Goal: Transaction & Acquisition: Download file/media

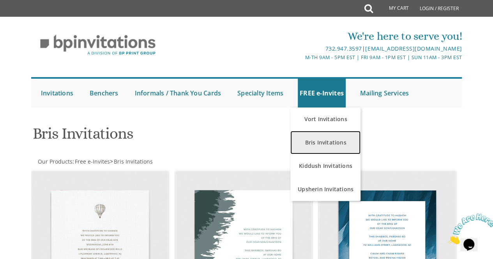
click at [308, 144] on link "Bris Invitations" at bounding box center [326, 142] width 70 height 23
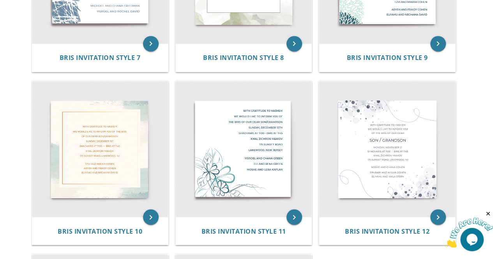
scroll to position [608, 0]
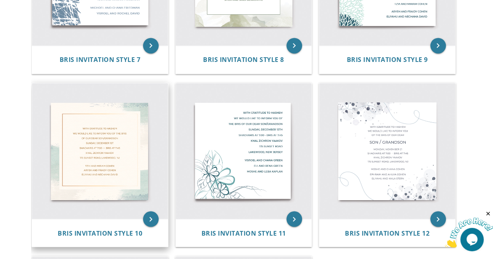
click at [93, 161] on img at bounding box center [100, 151] width 136 height 136
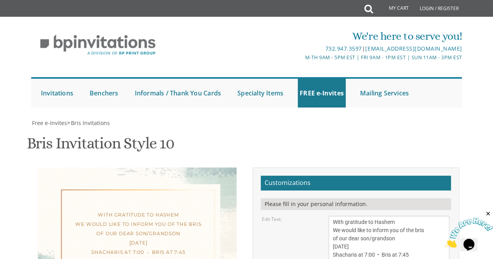
scroll to position [161, 0]
click at [346, 216] on textarea "With gratitude to Hashem We would like to inform you of the bris of our dear so…" at bounding box center [389, 247] width 121 height 62
click at [427, 216] on textarea "With gratitude to Hashem We would like to inform you of the bris of our dear so…" at bounding box center [389, 247] width 121 height 62
drag, startPoint x: 395, startPoint y: 91, endPoint x: 330, endPoint y: 95, distance: 64.8
click at [330, 216] on textarea "With gratitude to Hashem We would like to inform you of the bris of our dear so…" at bounding box center [389, 247] width 121 height 62
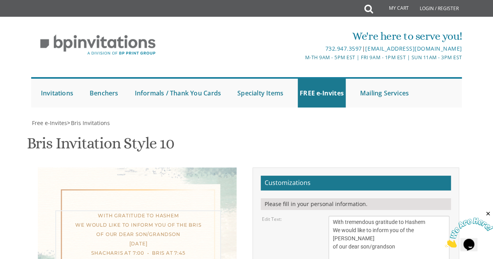
drag, startPoint x: 422, startPoint y: 105, endPoint x: 329, endPoint y: 102, distance: 92.9
click at [329, 216] on textarea "With gratitude to Hashem We would like to inform you of the bris of our dear so…" at bounding box center [389, 247] width 121 height 62
drag, startPoint x: 417, startPoint y: 108, endPoint x: 330, endPoint y: 104, distance: 86.7
click at [330, 216] on textarea "With gratitude to Hashem We would like to inform you of the bris of our dear so…" at bounding box center [389, 247] width 121 height 62
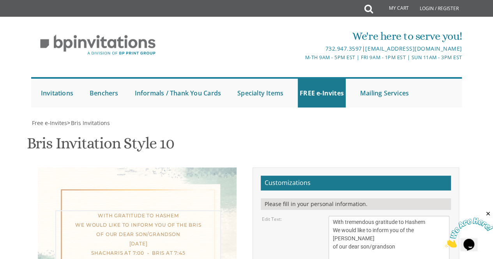
scroll to position [5, 0]
click at [337, 216] on textarea "With gratitude to Hashem We would like to inform you of the bris of our dear so…" at bounding box center [389, 247] width 121 height 62
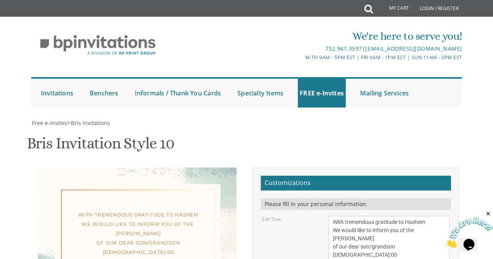
click at [346, 216] on textarea "With gratitude to Hashem We would like to inform you of the bris of our dear so…" at bounding box center [389, 247] width 121 height 62
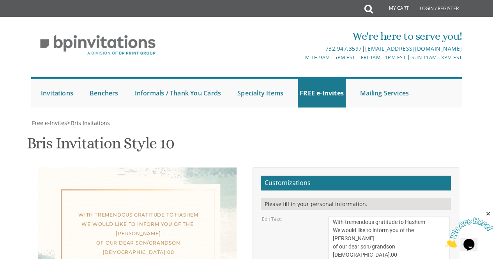
click at [350, 216] on textarea "With gratitude to Hashem We would like to inform you of the bris of our dear so…" at bounding box center [389, 247] width 121 height 62
type textarea "With tremendous gratitude to Hashem We would like to inform you of the Shalom Z…"
drag, startPoint x: 405, startPoint y: 147, endPoint x: 311, endPoint y: 130, distance: 95.2
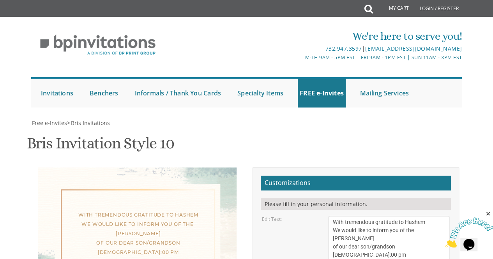
type textarea "Elchanan and Goldie Ornstein Rabbi and Mrs. Shimon and Deena Max rabbi and Mrs.…"
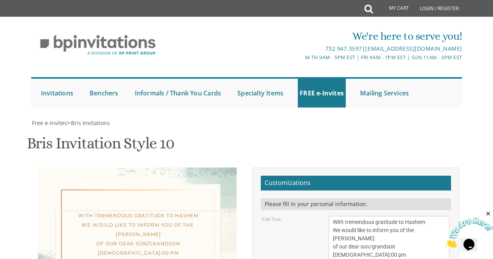
drag, startPoint x: 390, startPoint y: 68, endPoint x: 375, endPoint y: 68, distance: 14.8
click at [375, 216] on textarea "With gratitude to Hashem We would like to inform you of the bris of our dear so…" at bounding box center [389, 247] width 121 height 62
click at [377, 216] on textarea "With gratitude to Hashem We would like to inform you of the bris of our dear so…" at bounding box center [389, 247] width 121 height 62
drag, startPoint x: 405, startPoint y: 67, endPoint x: 398, endPoint y: 69, distance: 7.1
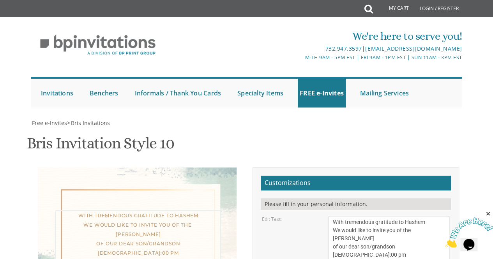
click at [398, 216] on textarea "With gratitude to Hashem We would like to inform you of the bris of our dear so…" at bounding box center [389, 247] width 121 height 62
type textarea "With tremendous gratitude to Hashem We would like to invite you to the Shalom Z…"
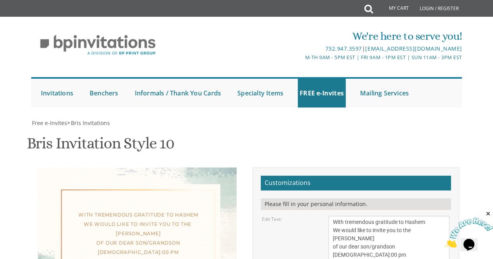
type input "goldiemax1219@gmail.com"
